Goal: Information Seeking & Learning: Compare options

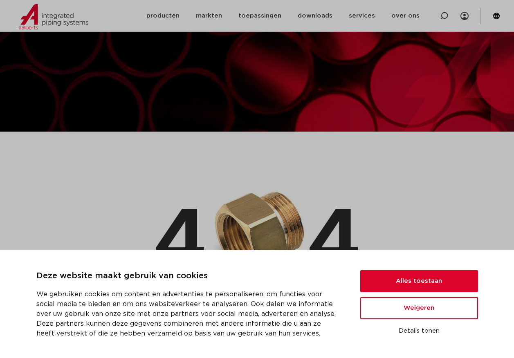
scroll to position [164, 0]
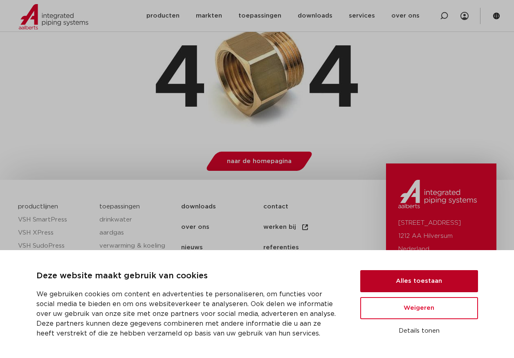
click at [409, 278] on button "Alles toestaan" at bounding box center [419, 281] width 118 height 22
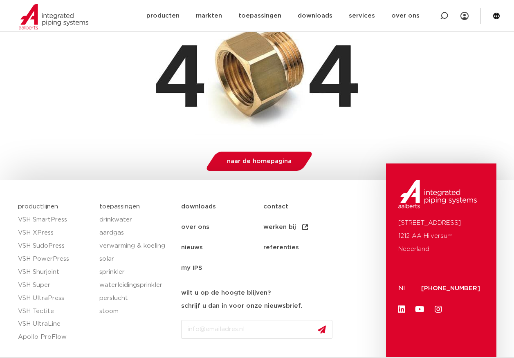
scroll to position [213, 0]
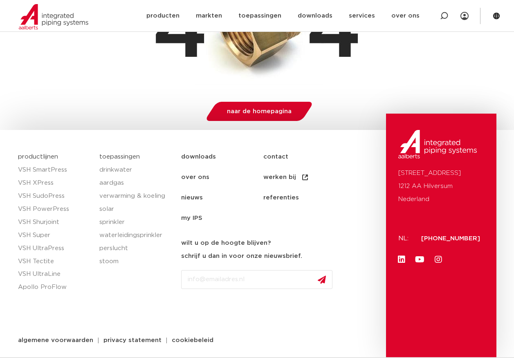
click at [119, 106] on div "naar de homepagina" at bounding box center [257, 110] width 478 height 32
click at [249, 111] on span "naar de homepagina" at bounding box center [259, 111] width 65 height 6
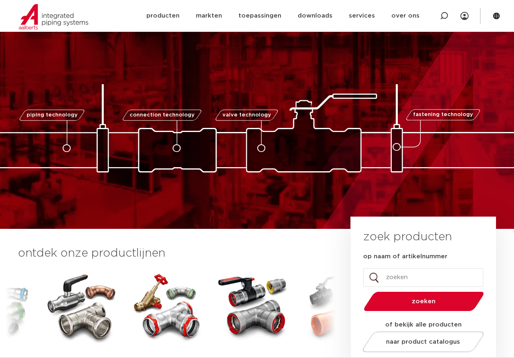
scroll to position [164, 0]
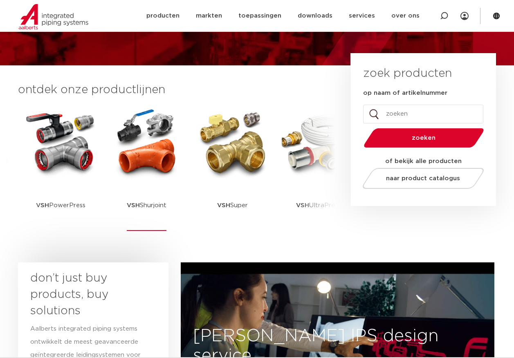
click at [166, 175] on img at bounding box center [147, 143] width 74 height 74
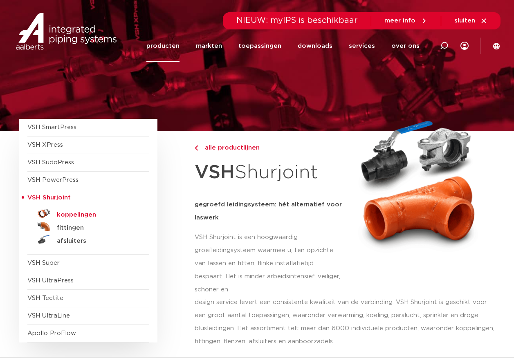
click at [78, 215] on h5 "koppelingen" at bounding box center [97, 214] width 81 height 7
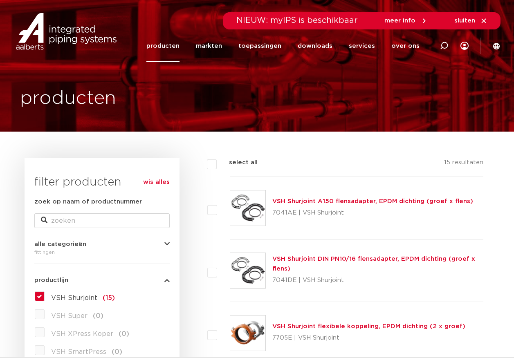
click at [244, 340] on img at bounding box center [247, 333] width 35 height 35
click at [311, 325] on link "VSH Shurjoint flexibele koppeling, EPDM dichting (2 x groef)" at bounding box center [368, 326] width 193 height 6
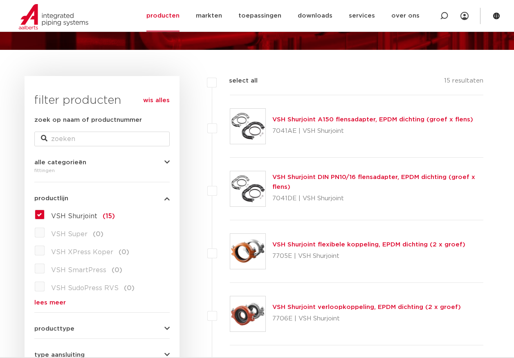
scroll to position [123, 0]
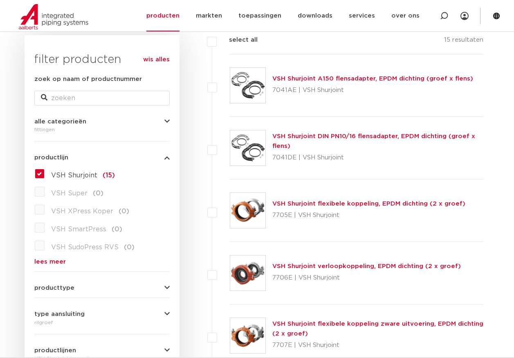
click at [294, 263] on link "VSH Shurjoint verloopkoppeling, EPDM dichting (2 x groef)" at bounding box center [366, 266] width 189 height 6
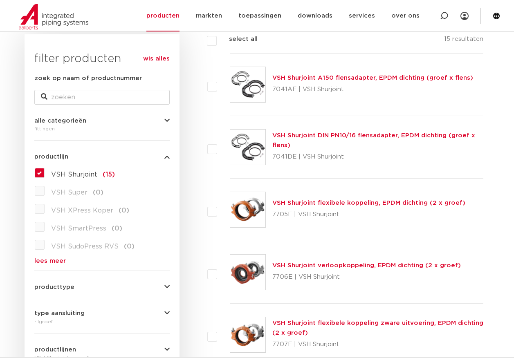
scroll to position [0, 0]
